Goal: Task Accomplishment & Management: Manage account settings

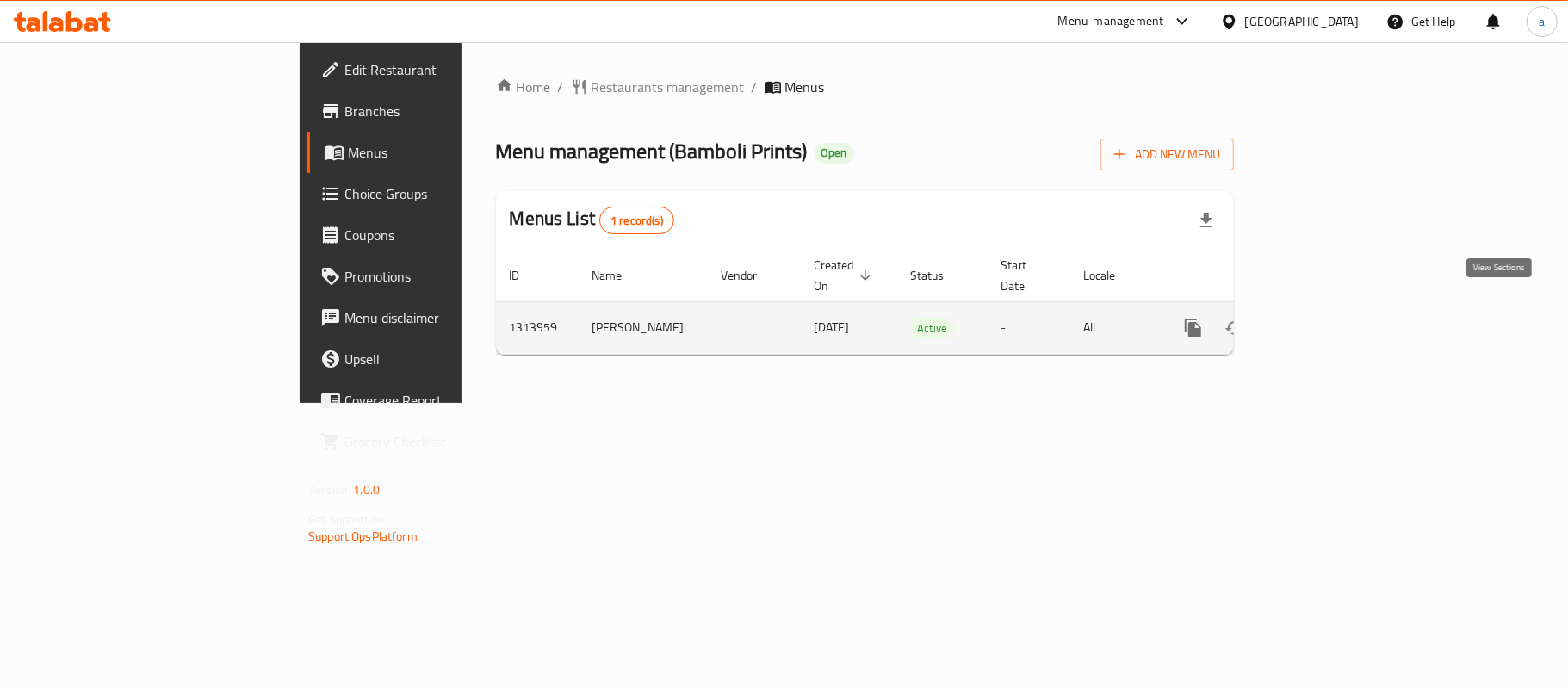
click at [1327, 317] on icon "enhanced table" at bounding box center [1317, 328] width 21 height 21
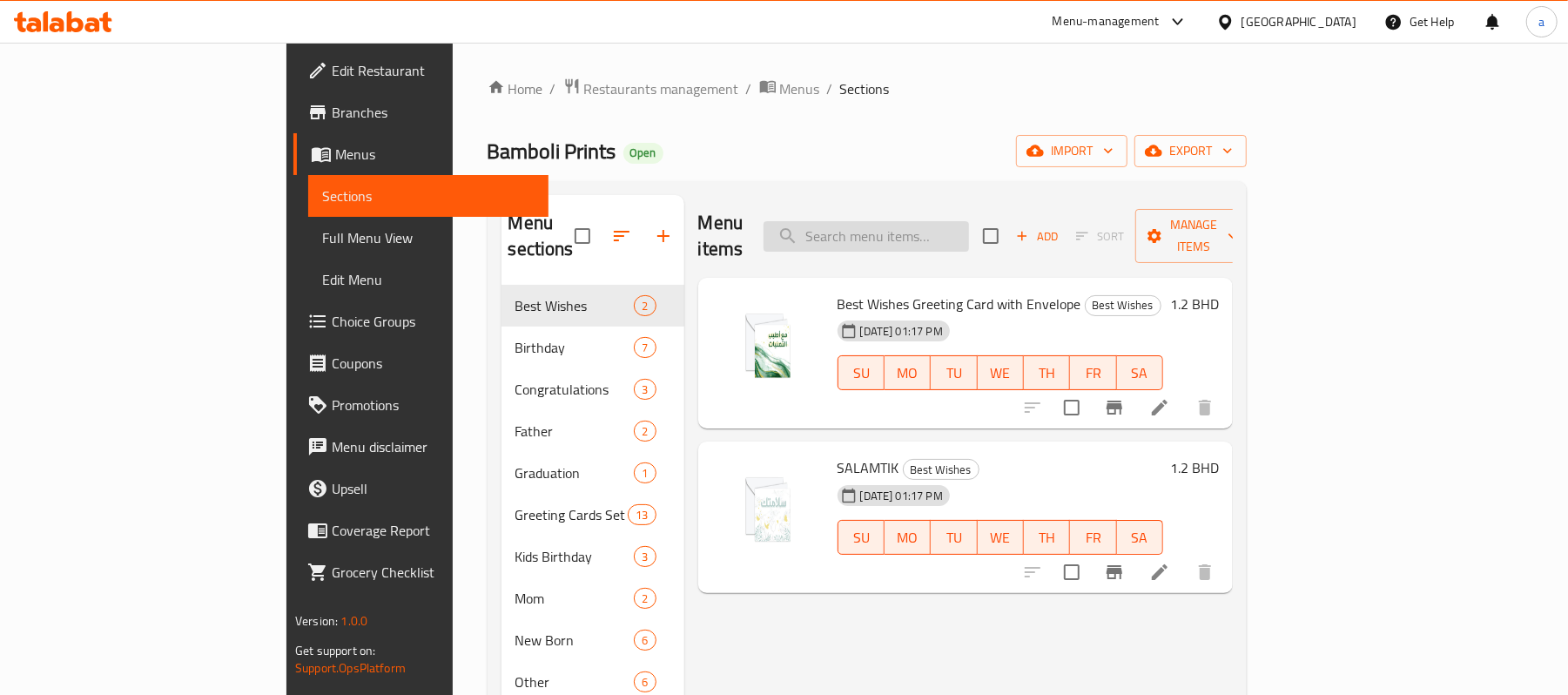
click at [926, 234] on input "search" at bounding box center [866, 236] width 206 height 30
paste input "Happy Birthday Greeting Card with Envelope for Gift"
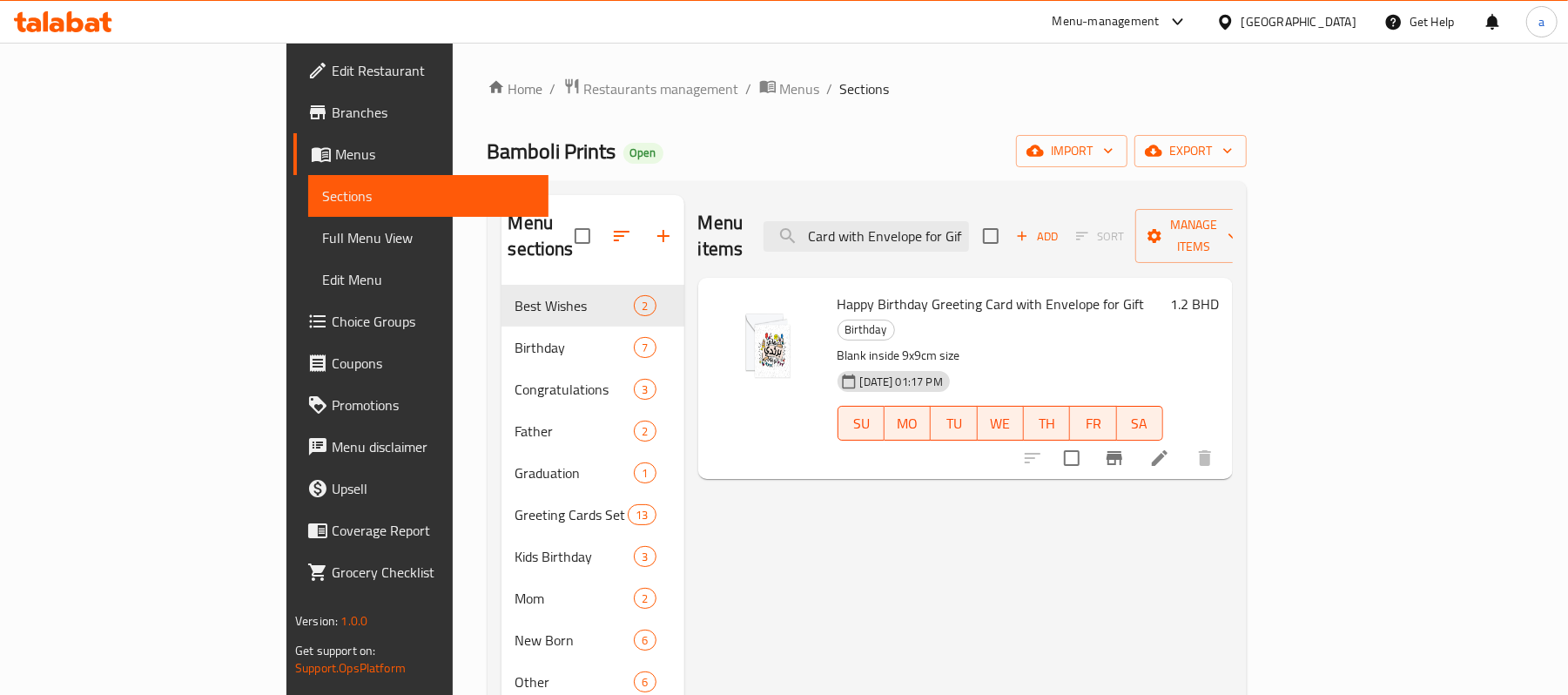
type input "Happy Birthday Greeting Card with Envelope for Gift"
click at [1184, 443] on li at bounding box center [1160, 458] width 49 height 31
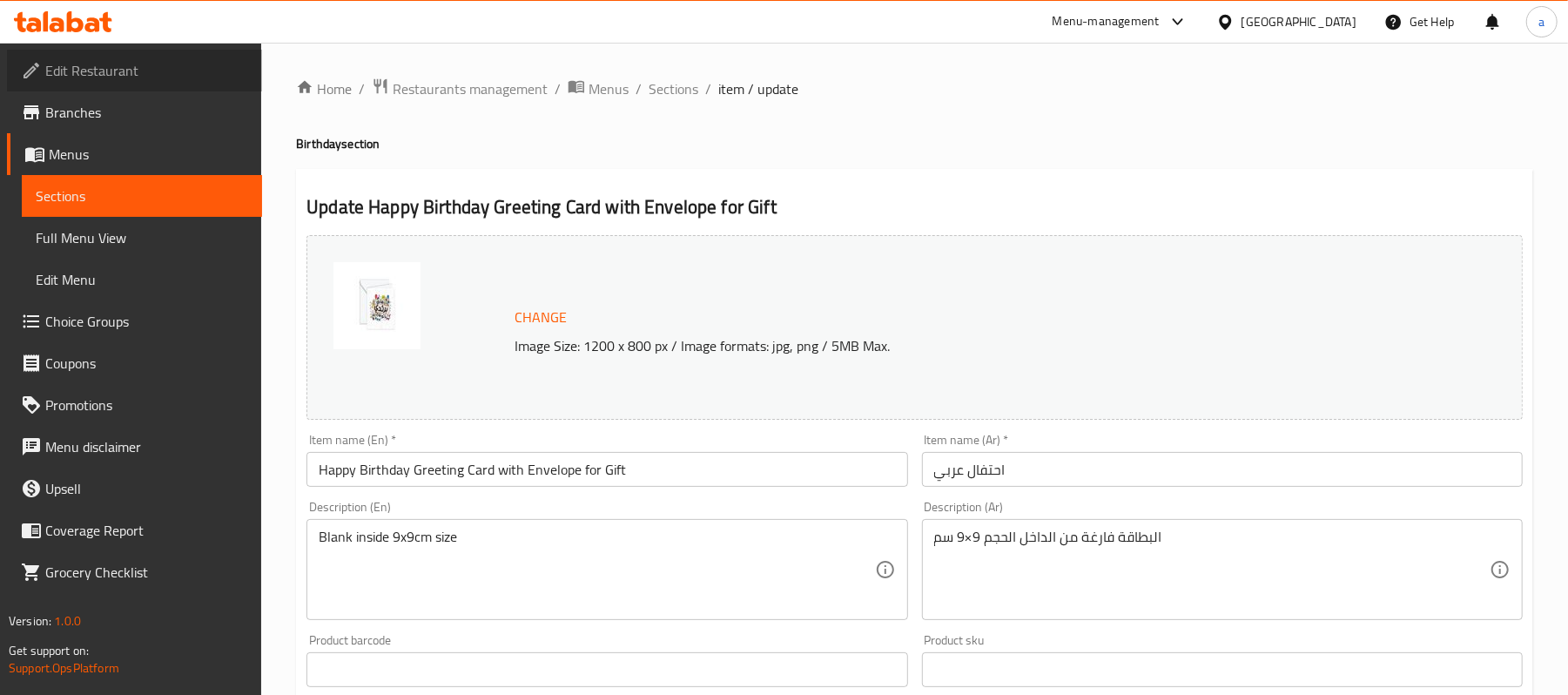
click at [84, 71] on span "Edit Restaurant" at bounding box center [147, 70] width 203 height 21
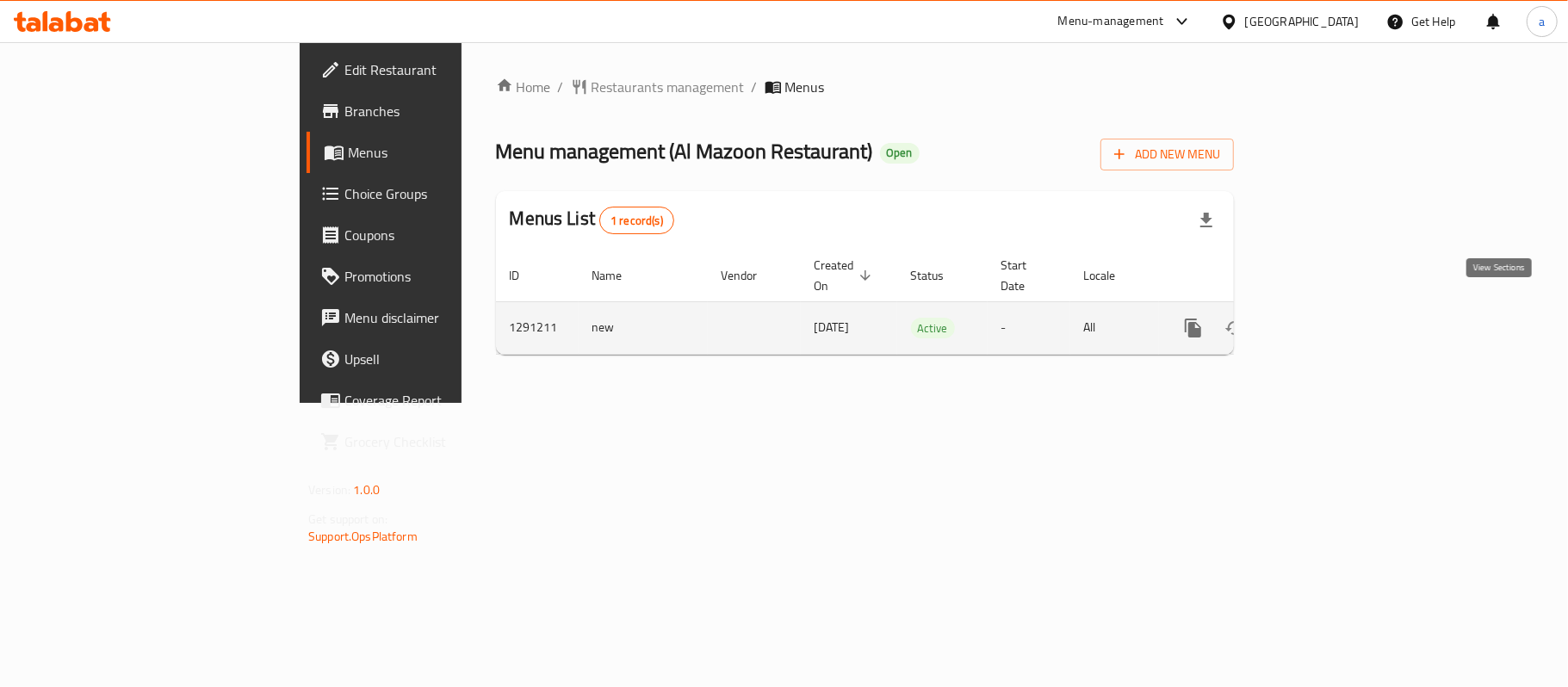
click at [1327, 318] on icon "enhanced table" at bounding box center [1317, 328] width 21 height 21
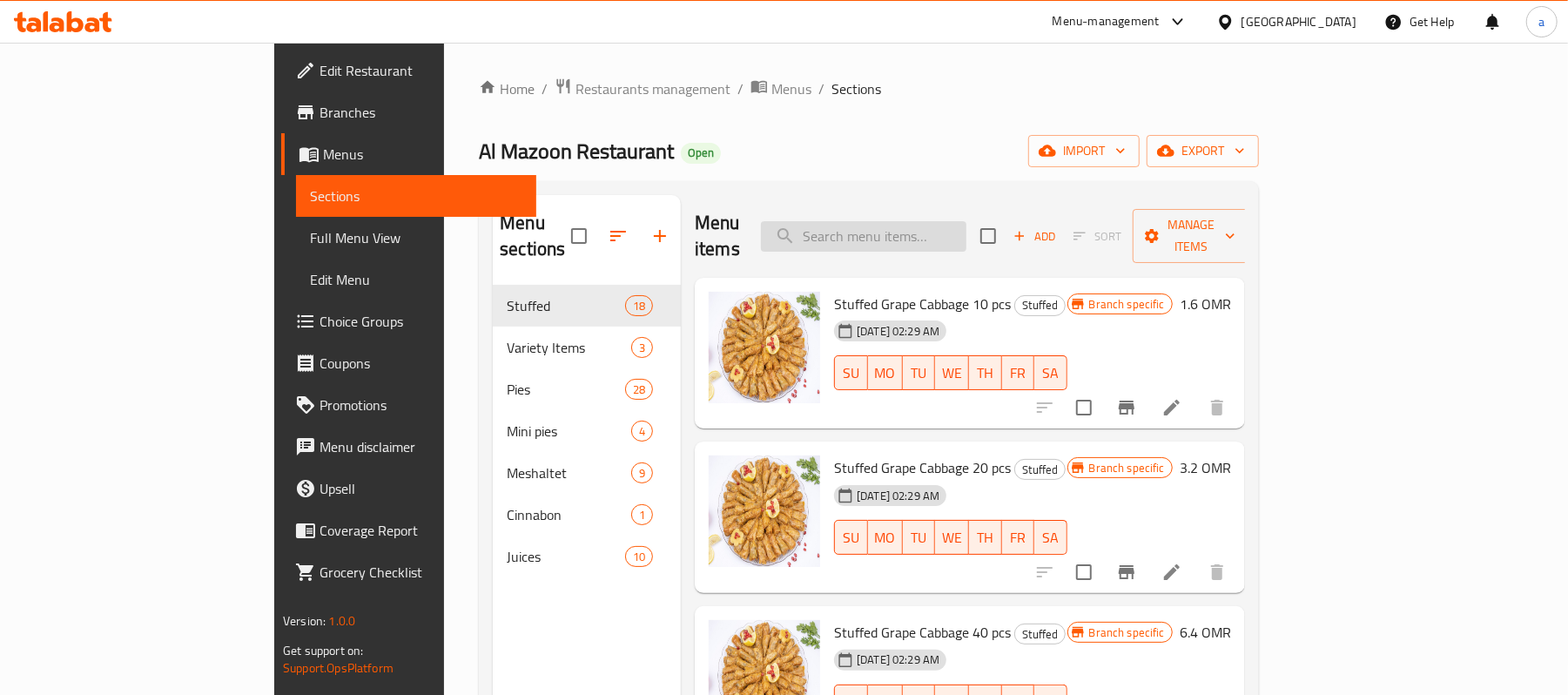
click at [932, 221] on input "search" at bounding box center [863, 236] width 206 height 30
paste input "Cheese And Olive Pie"
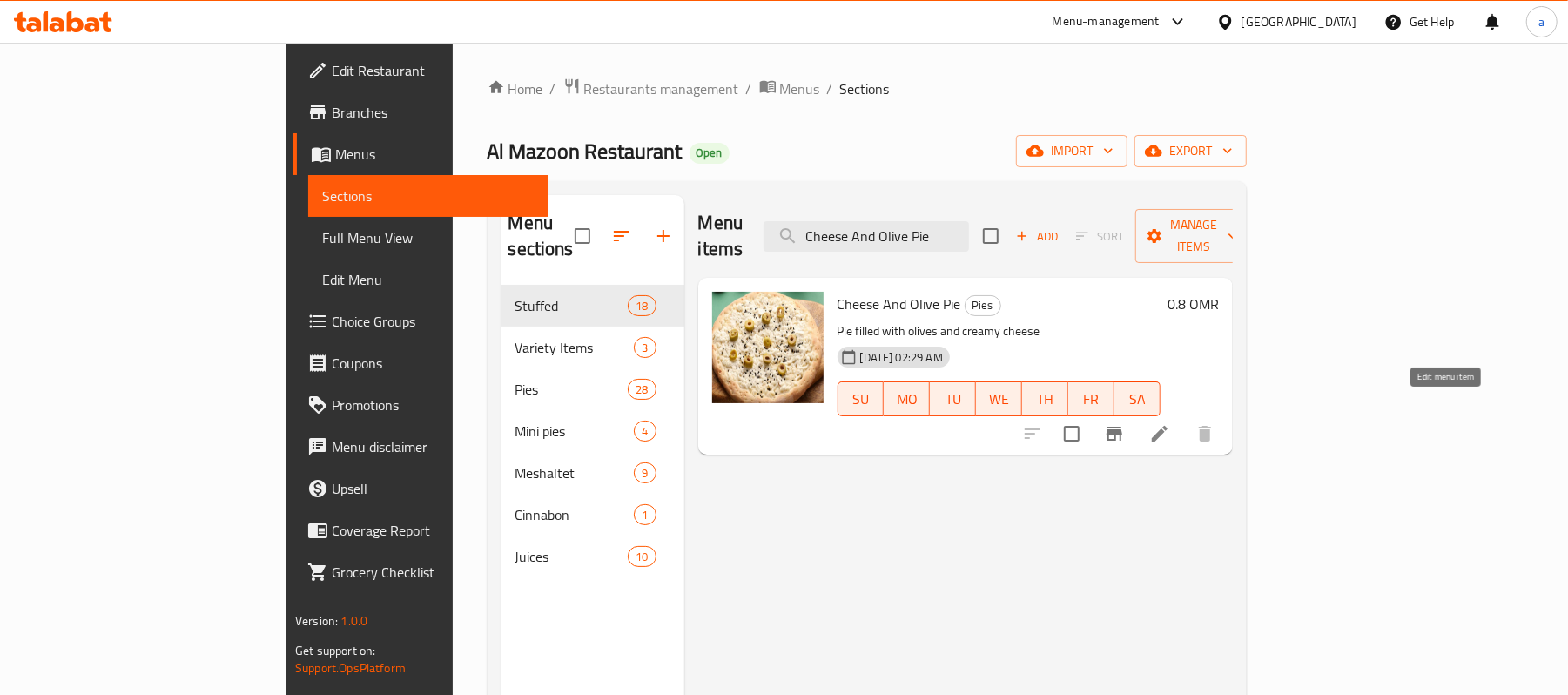
type input "Cheese And Olive Pie"
click at [1170, 424] on icon at bounding box center [1160, 434] width 21 height 21
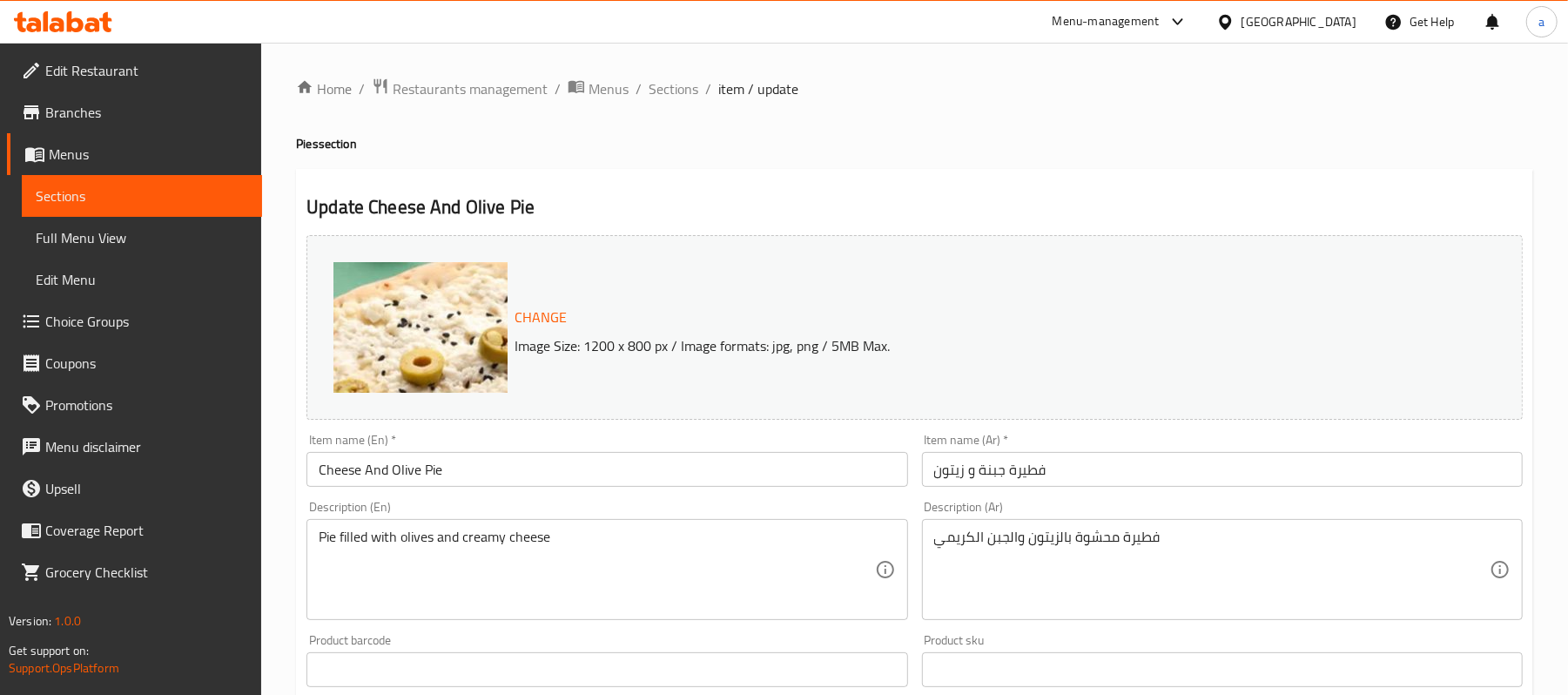
click at [960, 478] on input "فطيرة جبنة و زيتون" at bounding box center [1222, 469] width 601 height 35
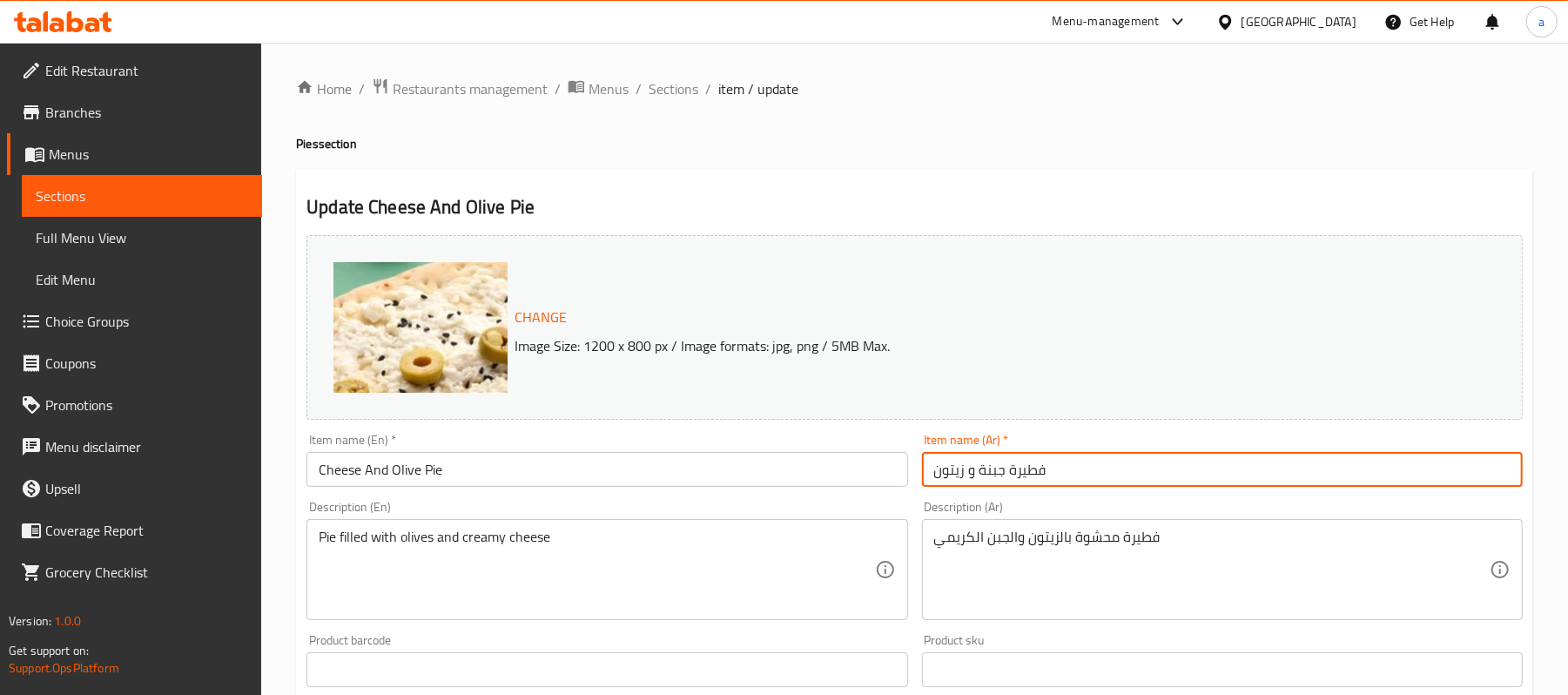
click at [960, 478] on input "فطيرة جبنة و زيتون" at bounding box center [1222, 469] width 601 height 35
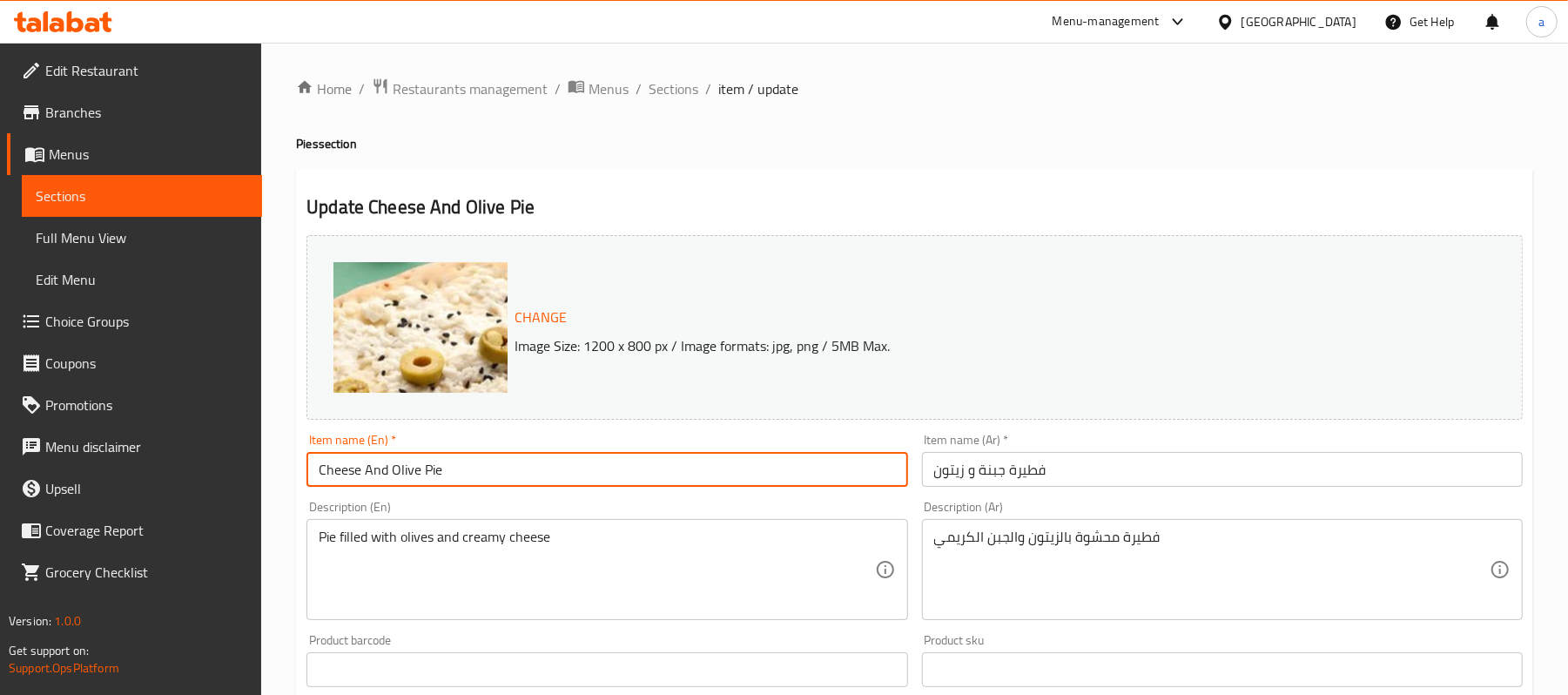
click at [437, 472] on input "Cheese And Olive Pie" at bounding box center [606, 469] width 601 height 35
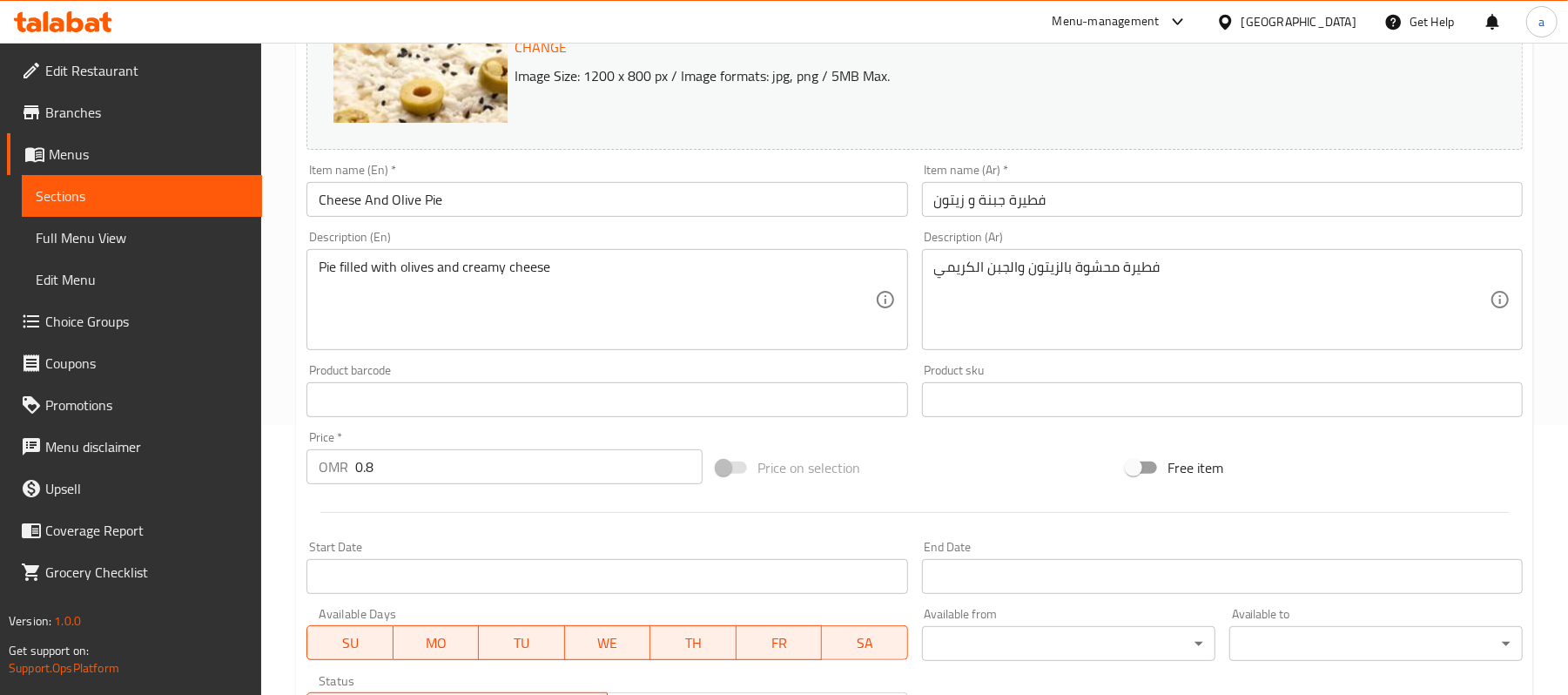
scroll to position [231, 0]
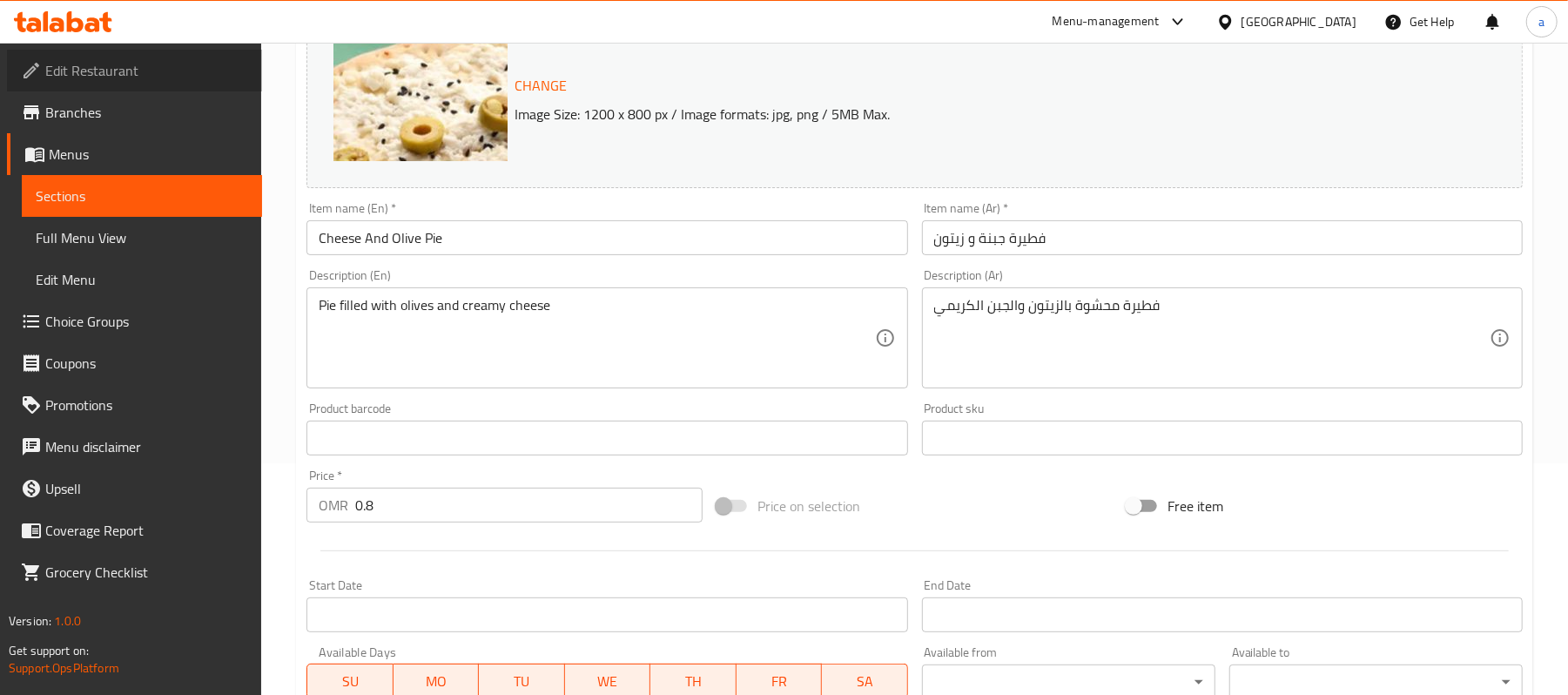
click at [78, 63] on span "Edit Restaurant" at bounding box center [147, 70] width 203 height 21
